Goal: Find specific page/section: Find specific page/section

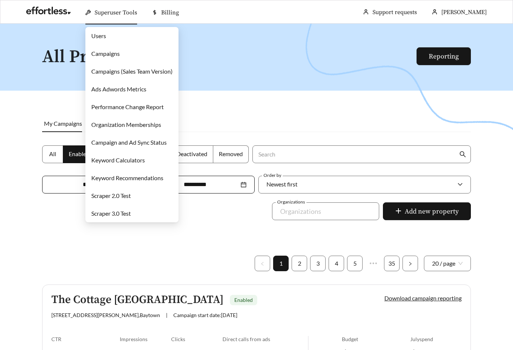
click at [112, 51] on link "Campaigns" at bounding box center [105, 53] width 28 height 7
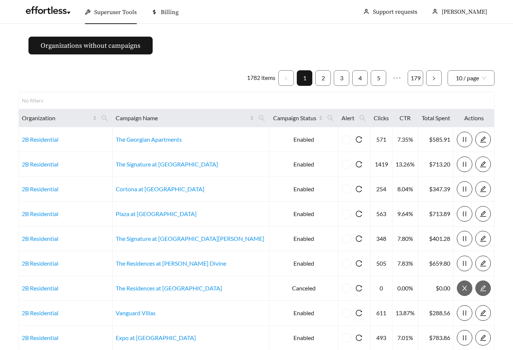
click at [226, 47] on main "Organizations without campaigns 1782 items 1 2 3 4 5 ••• 179 10 / page No filte…" at bounding box center [256, 220] width 513 height 392
